Goal: Task Accomplishment & Management: Complete application form

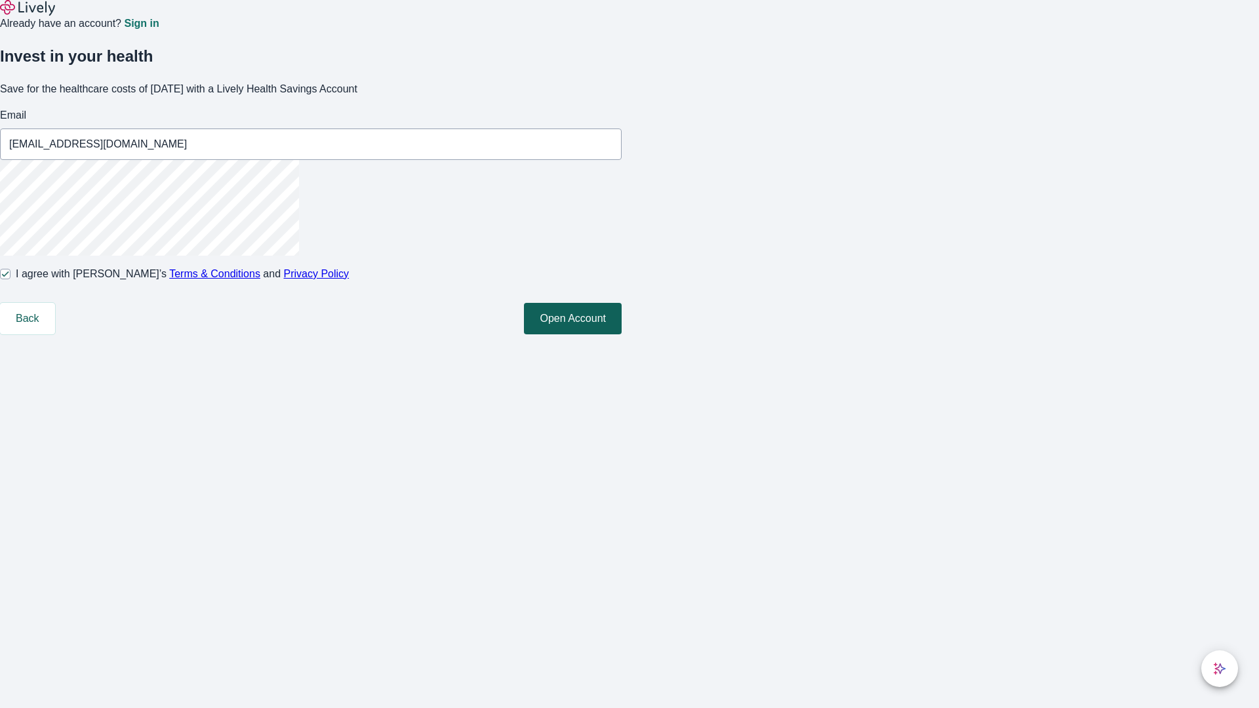
click at [622, 335] on button "Open Account" at bounding box center [573, 318] width 98 height 31
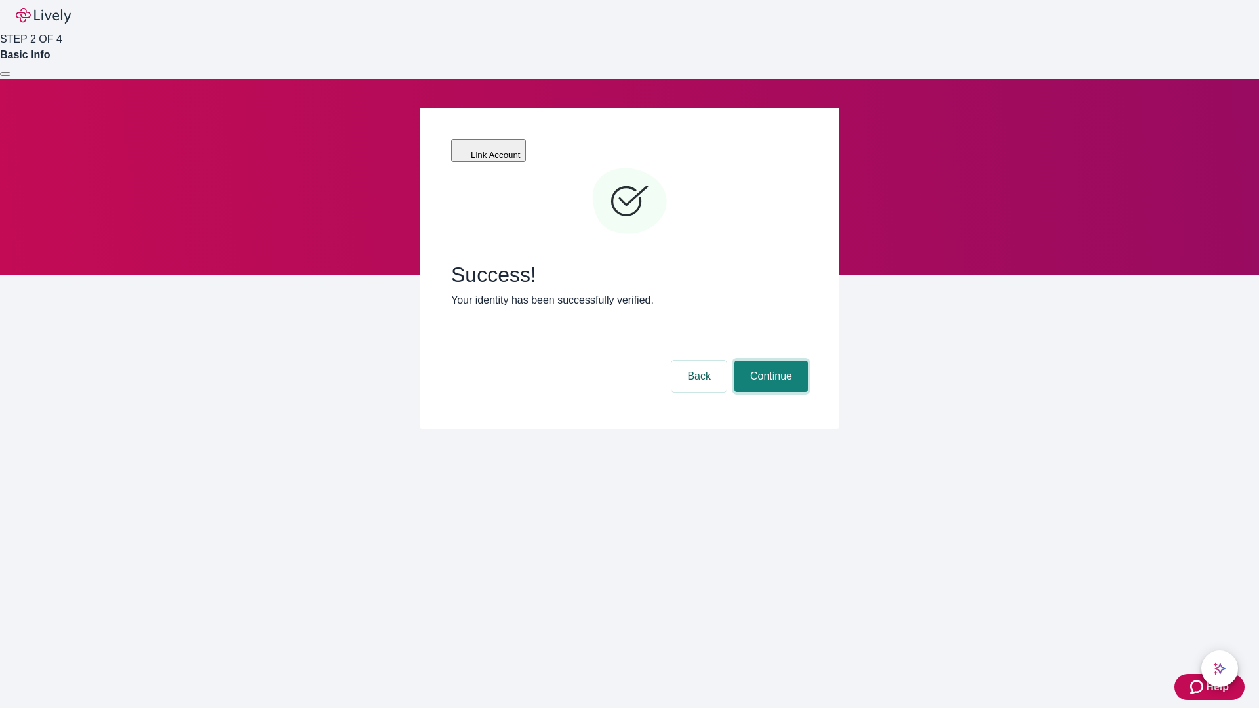
click at [769, 361] on button "Continue" at bounding box center [771, 376] width 73 height 31
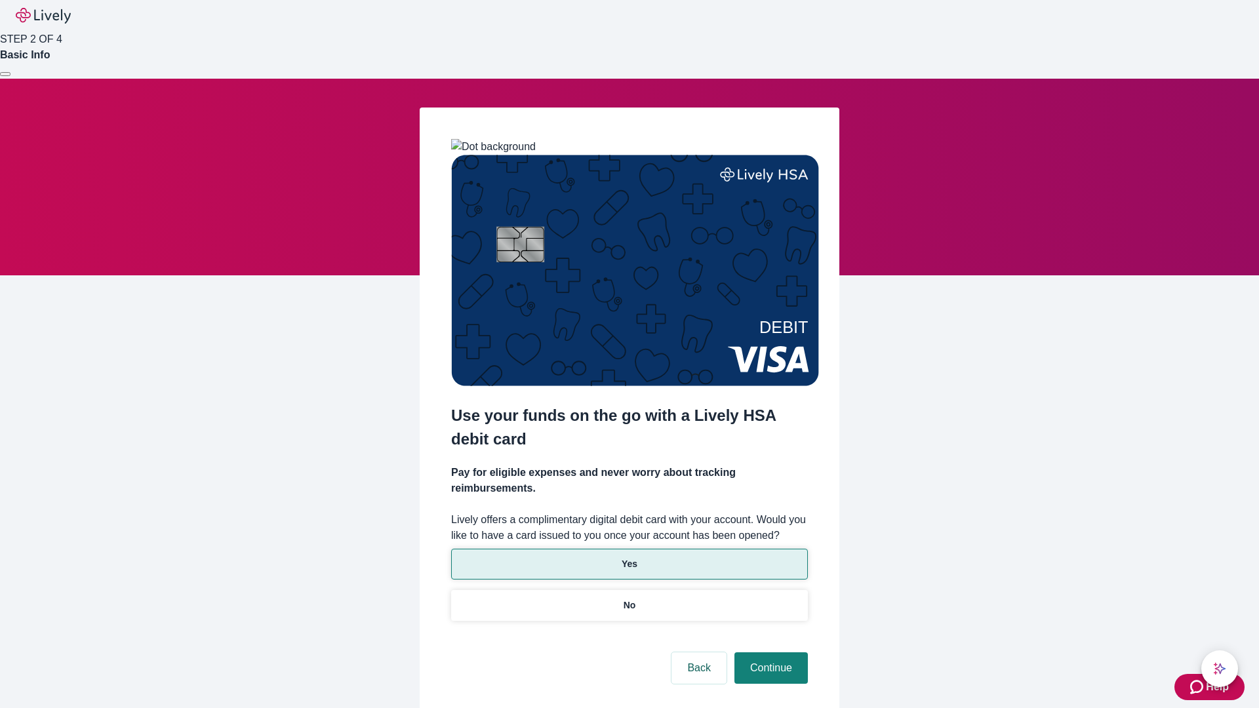
click at [629, 558] on p "Yes" at bounding box center [630, 565] width 16 height 14
click at [769, 653] on button "Continue" at bounding box center [771, 668] width 73 height 31
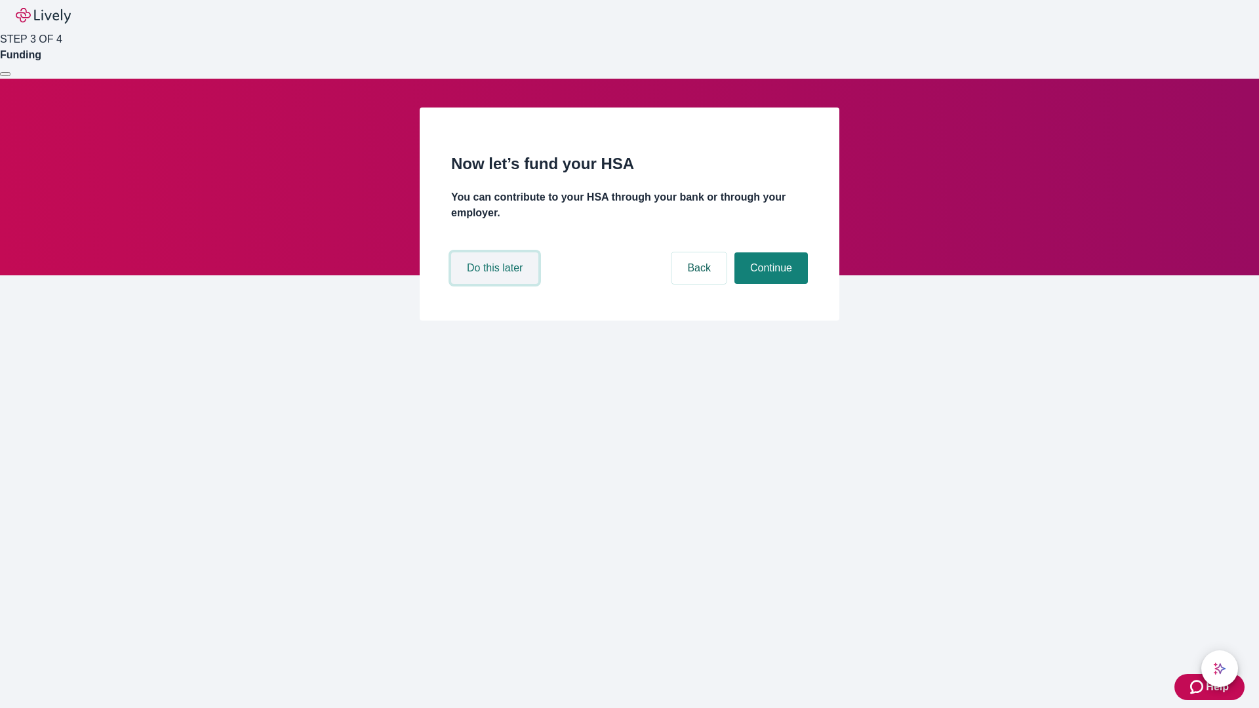
click at [497, 284] on button "Do this later" at bounding box center [494, 268] width 87 height 31
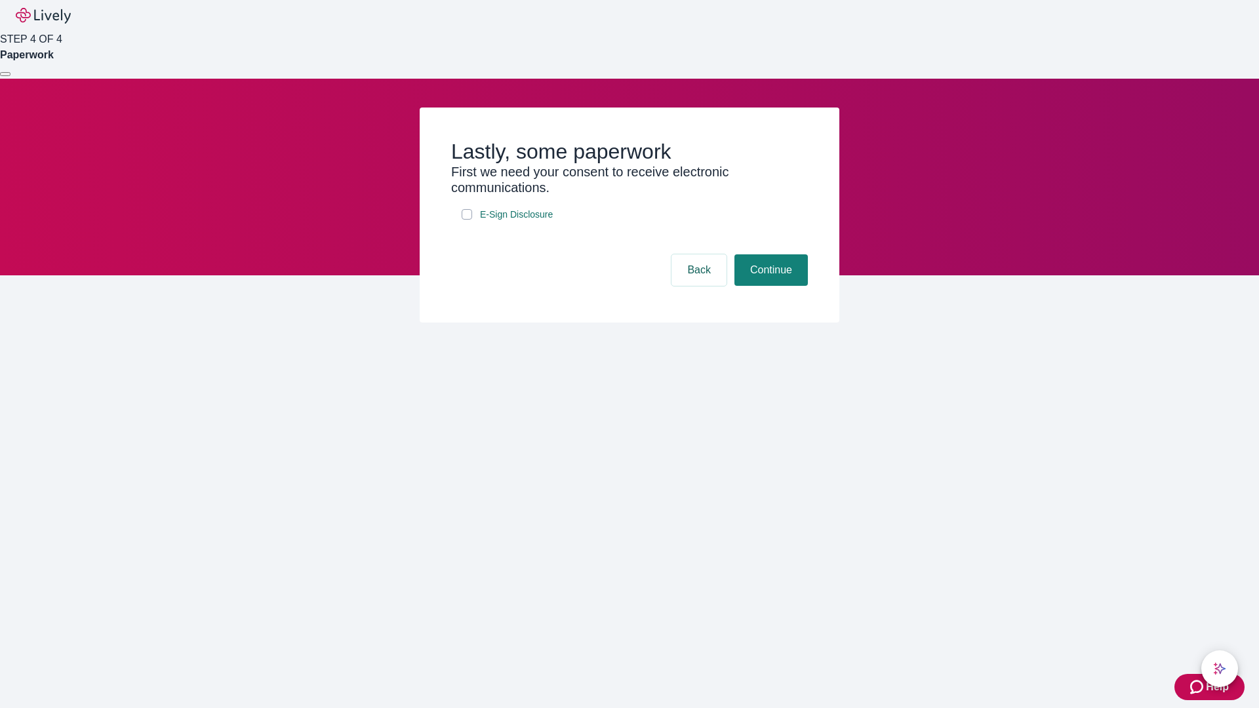
click at [467, 220] on input "E-Sign Disclosure" at bounding box center [467, 214] width 10 height 10
checkbox input "true"
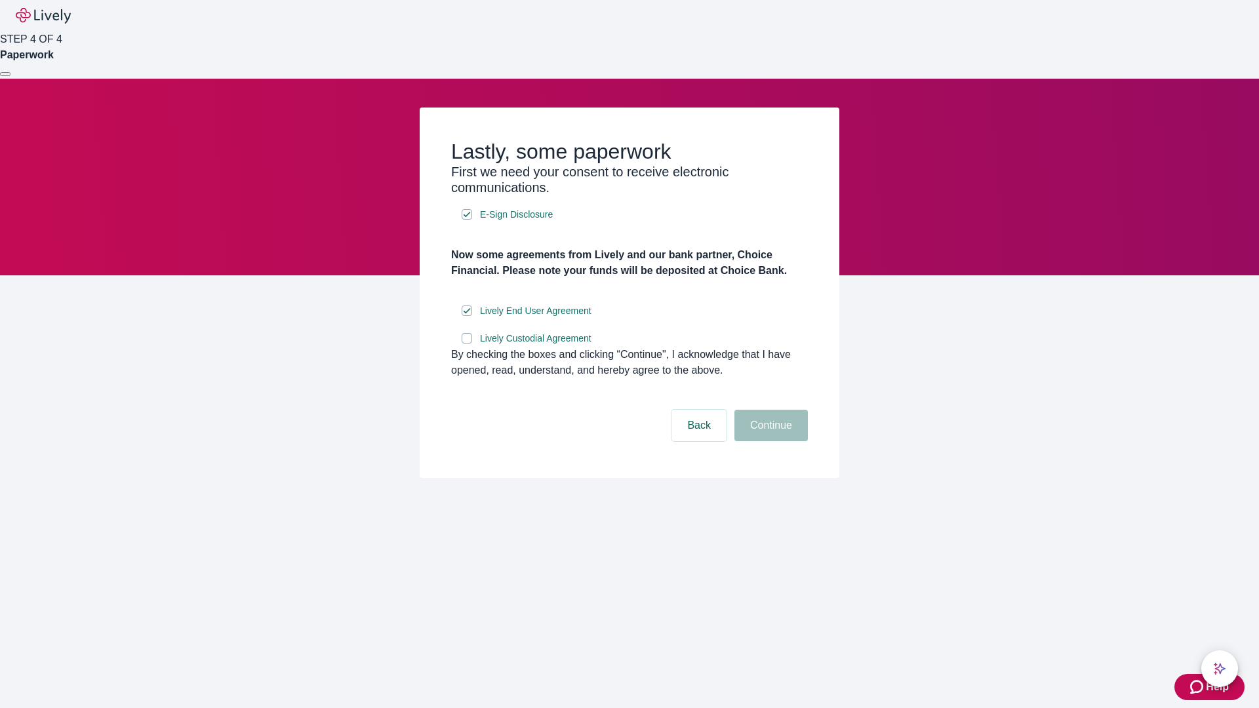
click at [467, 344] on input "Lively Custodial Agreement" at bounding box center [467, 338] width 10 height 10
checkbox input "true"
click at [769, 441] on button "Continue" at bounding box center [771, 425] width 73 height 31
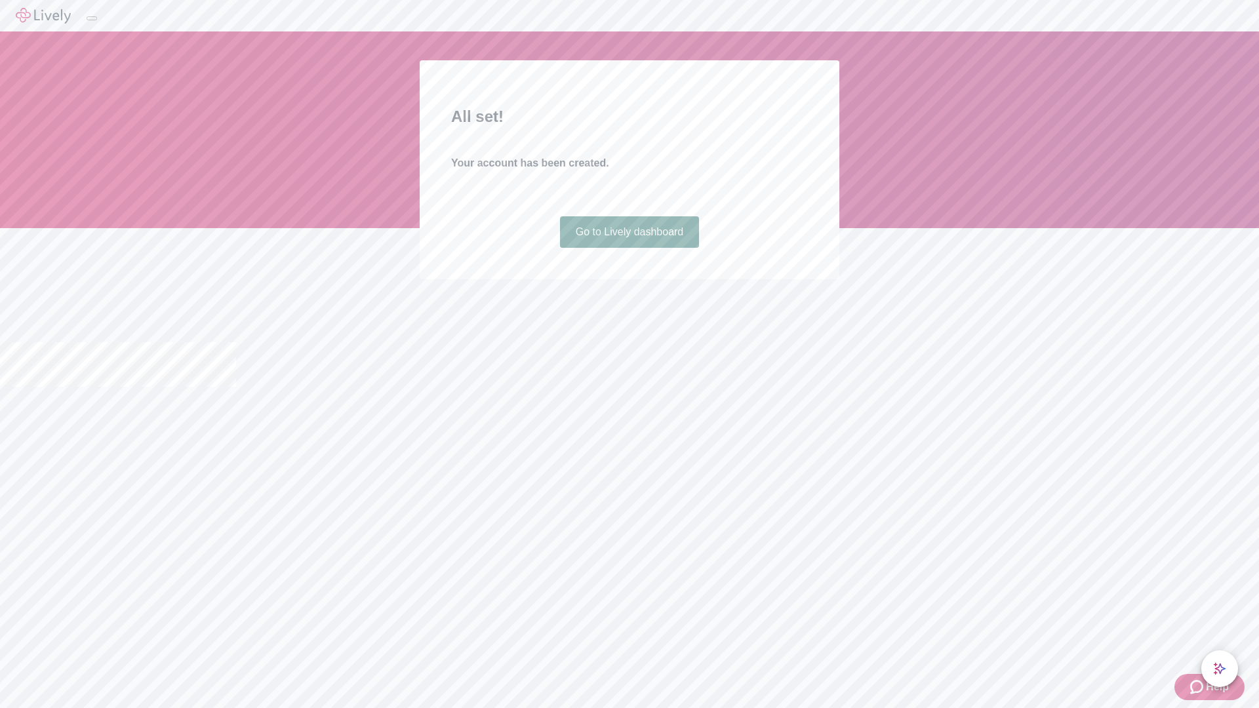
click at [629, 248] on link "Go to Lively dashboard" at bounding box center [630, 231] width 140 height 31
